Goal: Find specific page/section: Find specific page/section

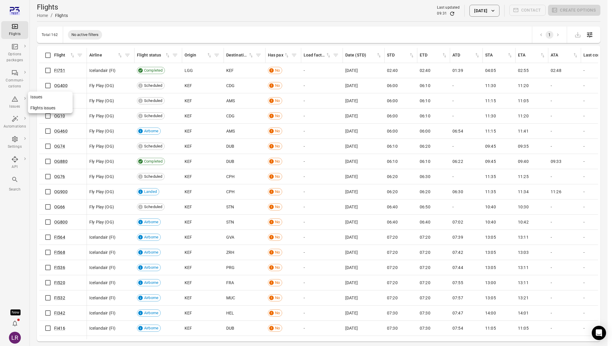
click at [18, 97] on icon "Main navigation" at bounding box center [14, 98] width 7 height 7
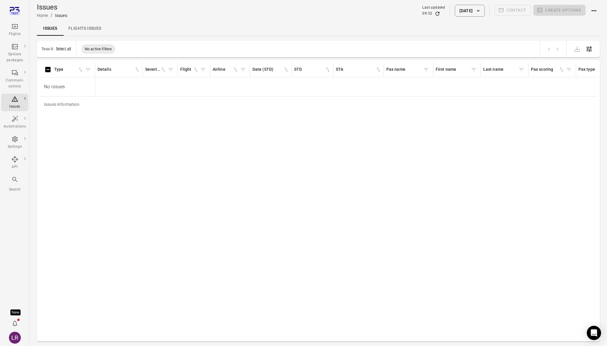
click at [91, 29] on link "Flights issues" at bounding box center [85, 28] width 43 height 14
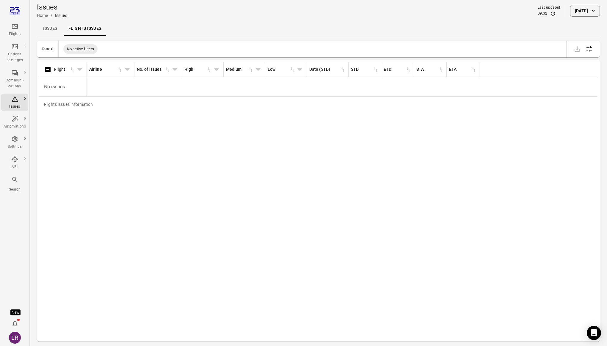
click at [47, 28] on link "Issues" at bounding box center [50, 28] width 27 height 14
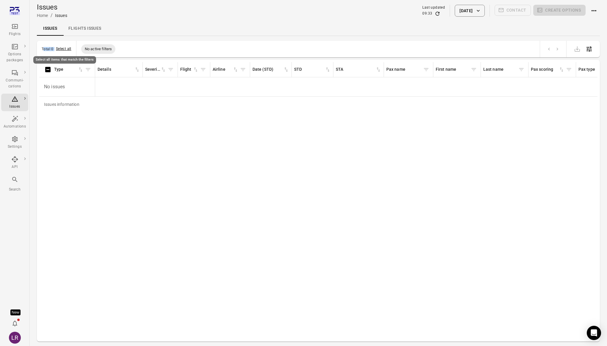
drag, startPoint x: 43, startPoint y: 48, endPoint x: 57, endPoint y: 48, distance: 14.9
click at [57, 48] on div "Total 0 Select all" at bounding box center [57, 49] width 30 height 6
click at [91, 27] on link "Flights issues" at bounding box center [85, 28] width 43 height 14
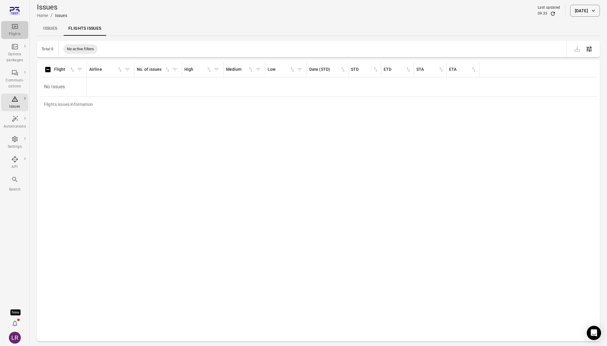
click at [21, 30] on div "Flights" at bounding box center [15, 30] width 22 height 14
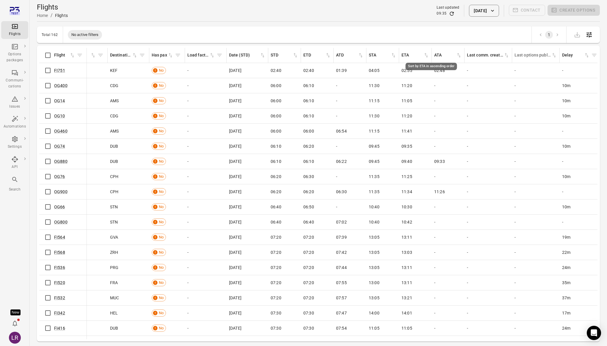
scroll to position [0, 81]
